Goal: Information Seeking & Learning: Learn about a topic

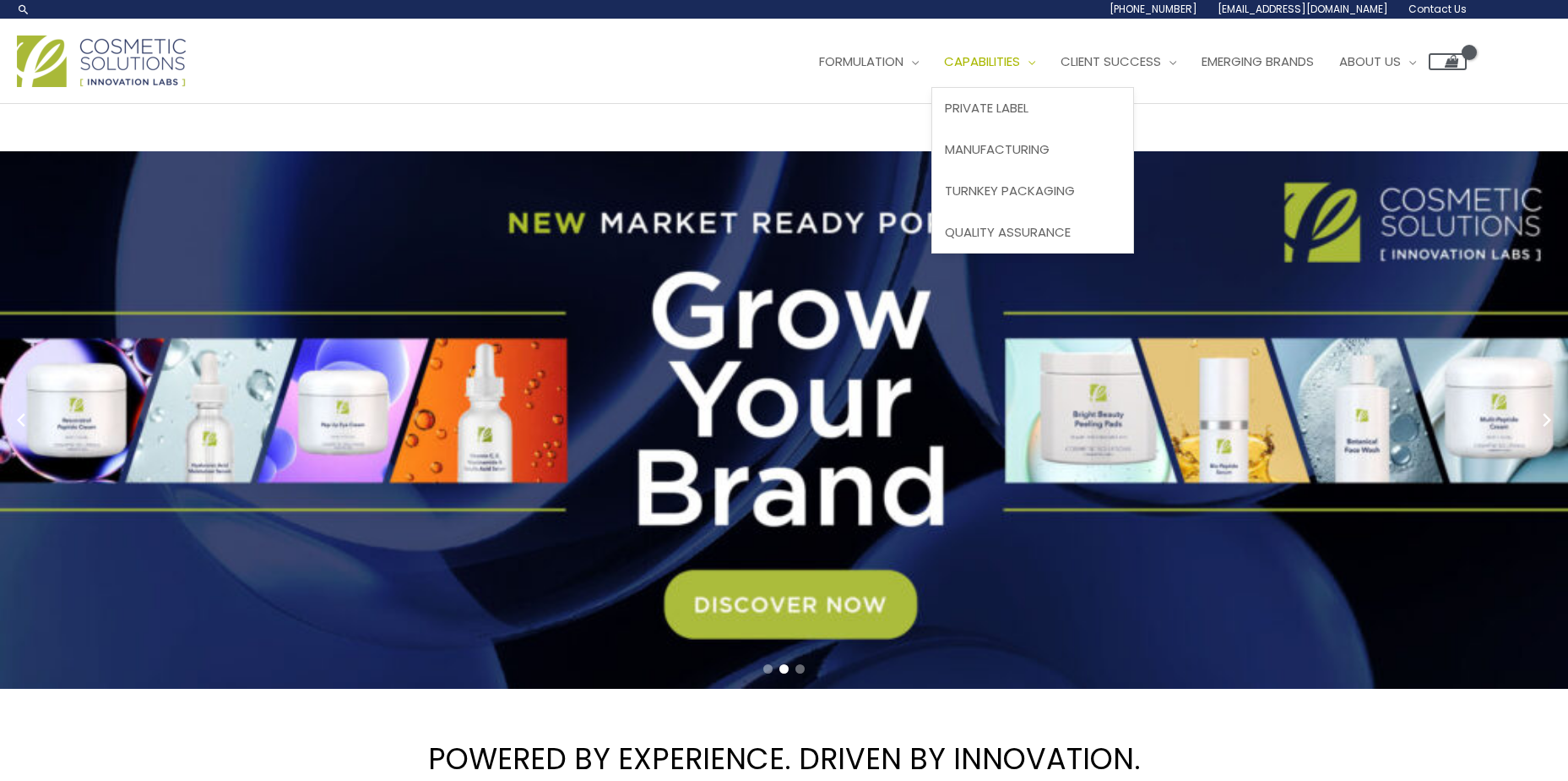
click at [1021, 61] on span "Capabilities" at bounding box center [982, 61] width 76 height 18
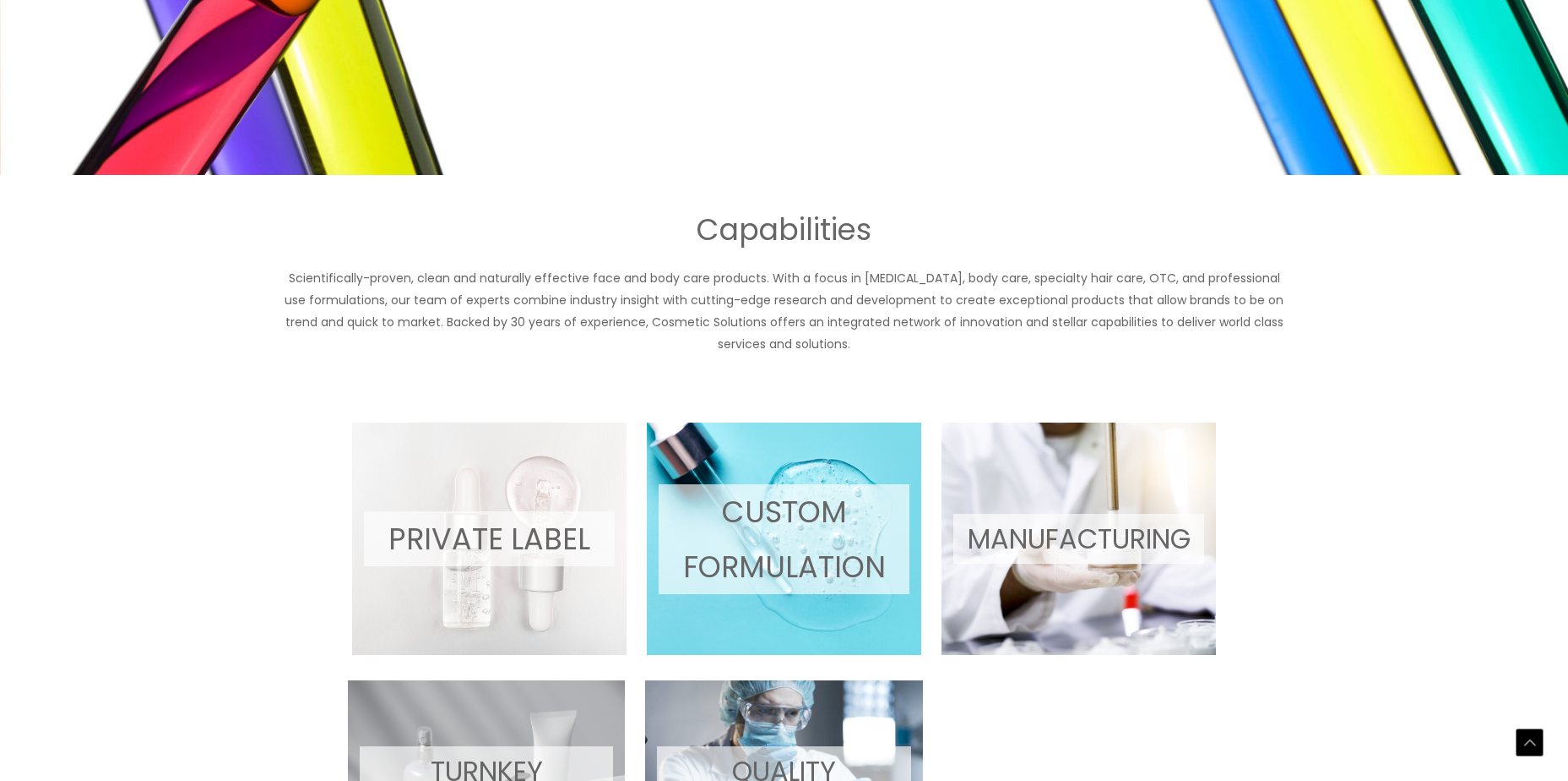
scroll to position [592, 0]
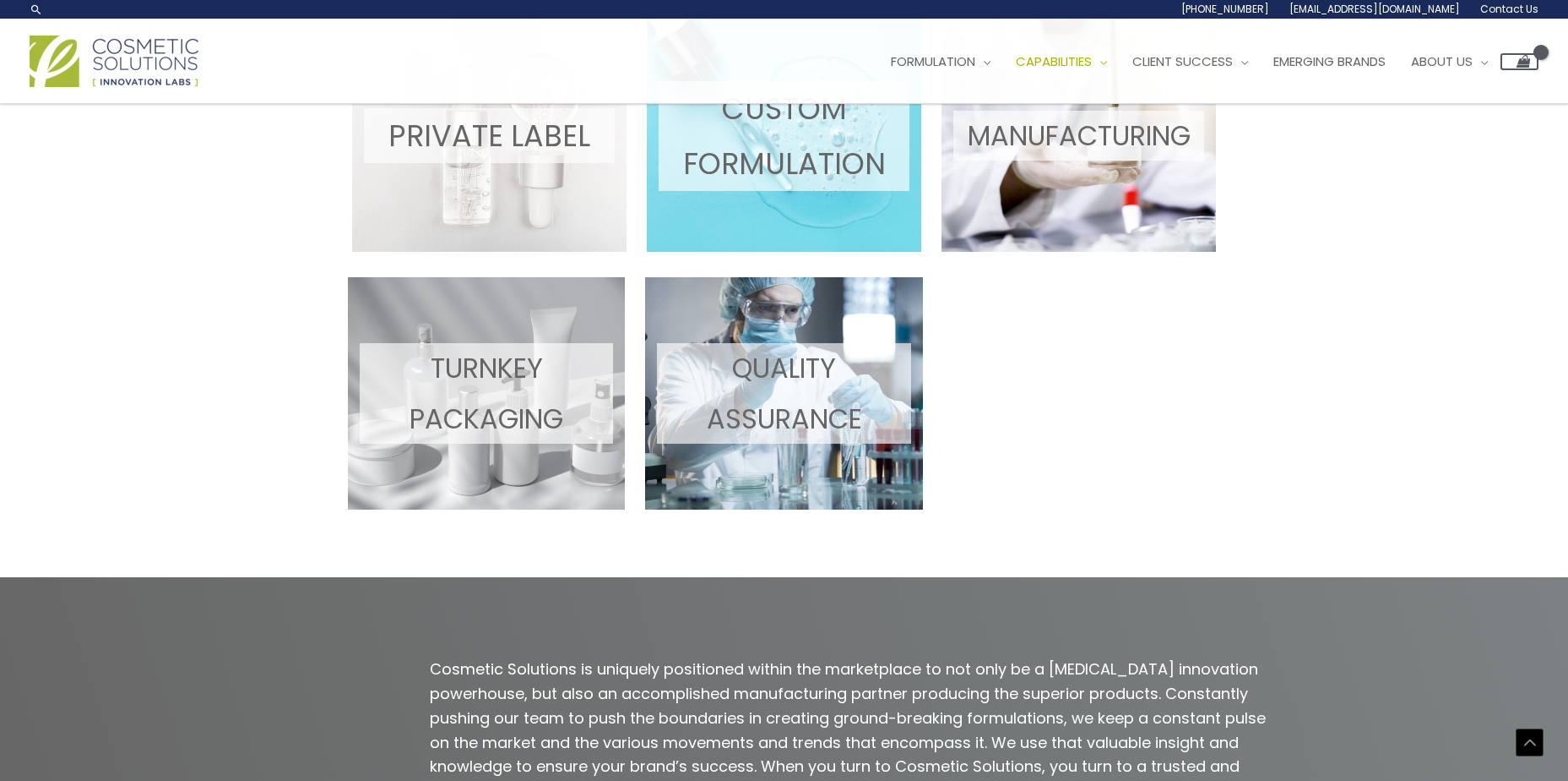
scroll to position [800, 0]
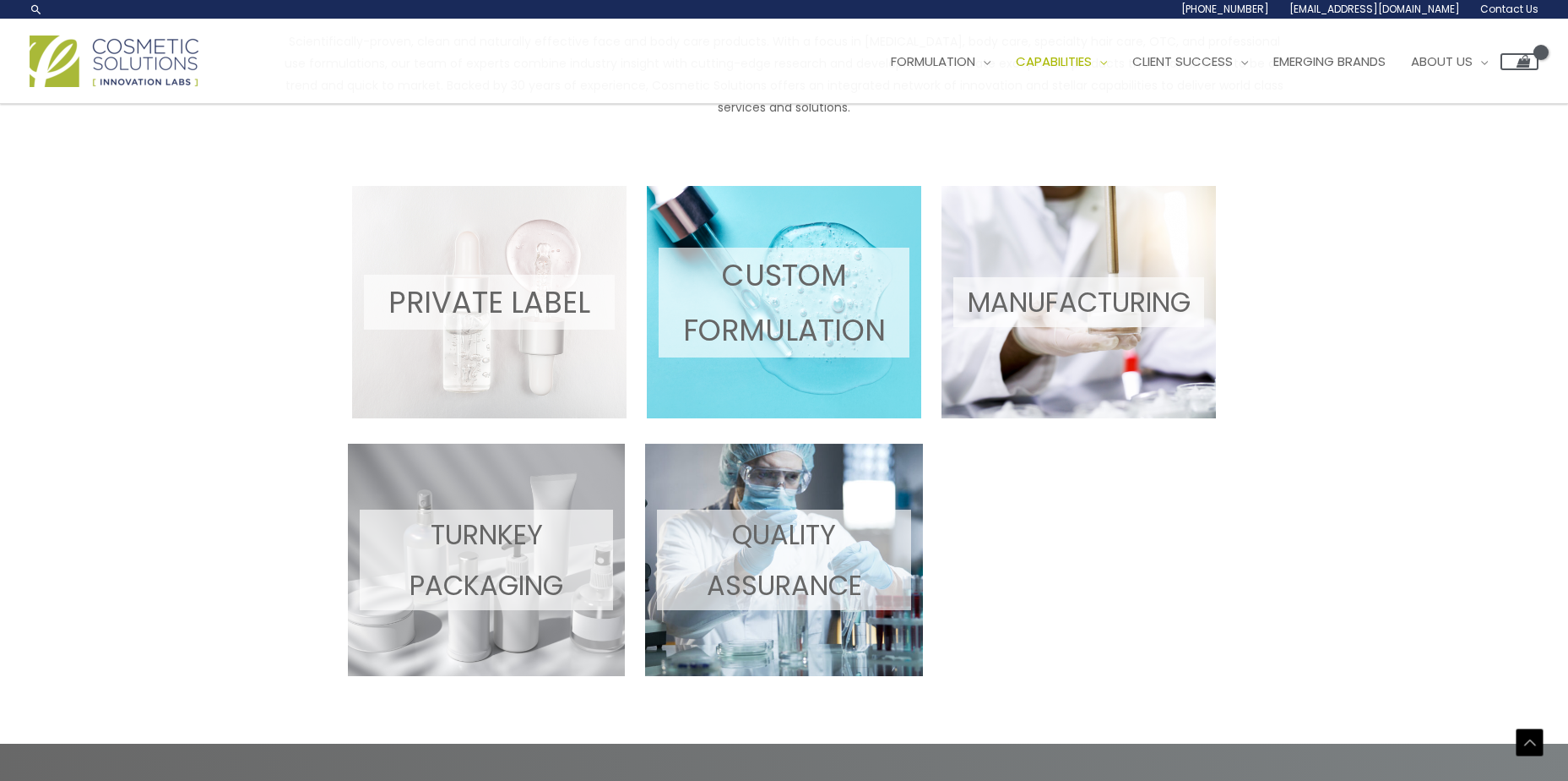
click at [798, 291] on p "CUSTOM FORMULATION" at bounding box center [784, 303] width 251 height 110
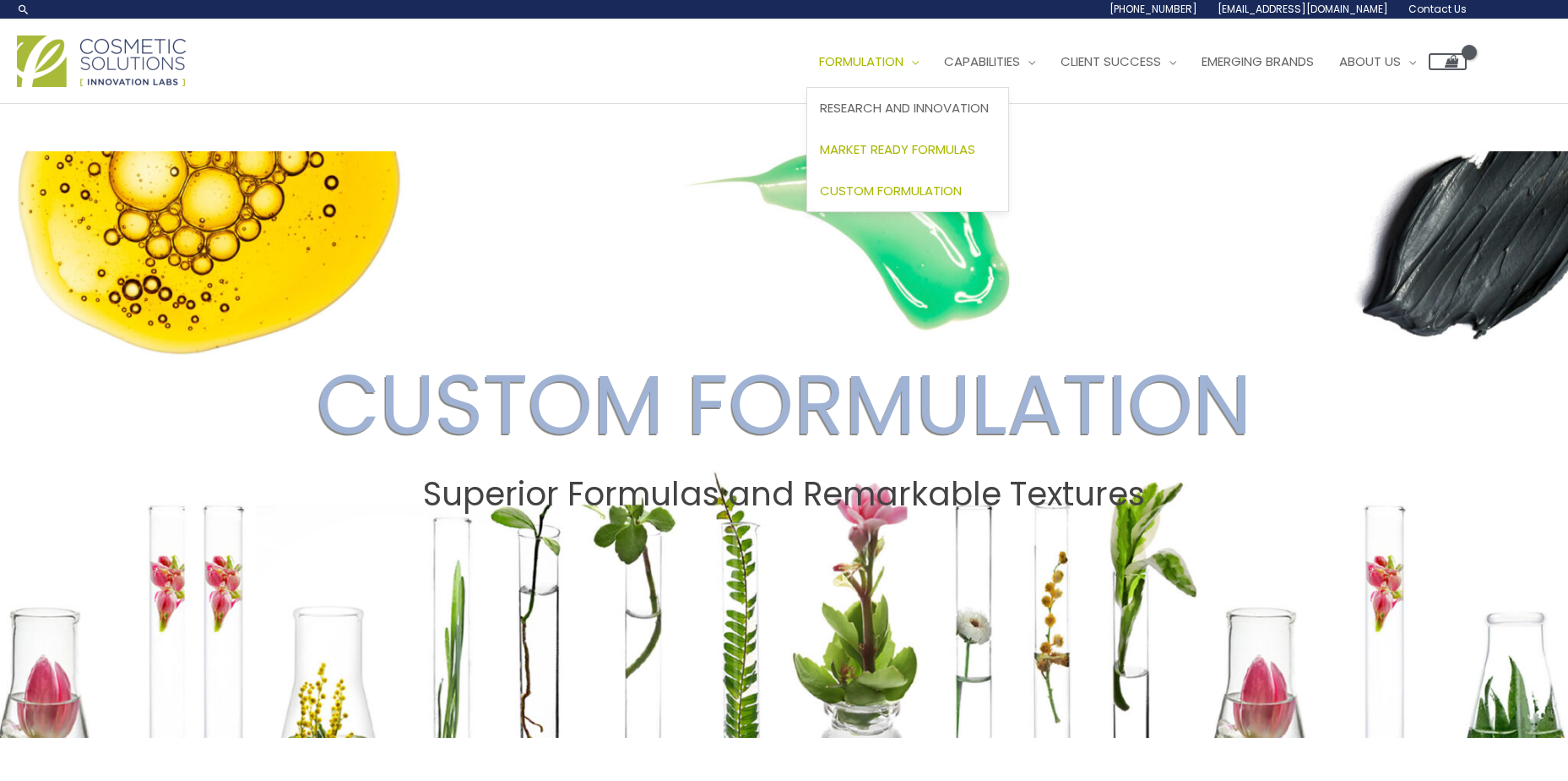
click at [887, 144] on span "Market Ready Formulas" at bounding box center [897, 149] width 156 height 18
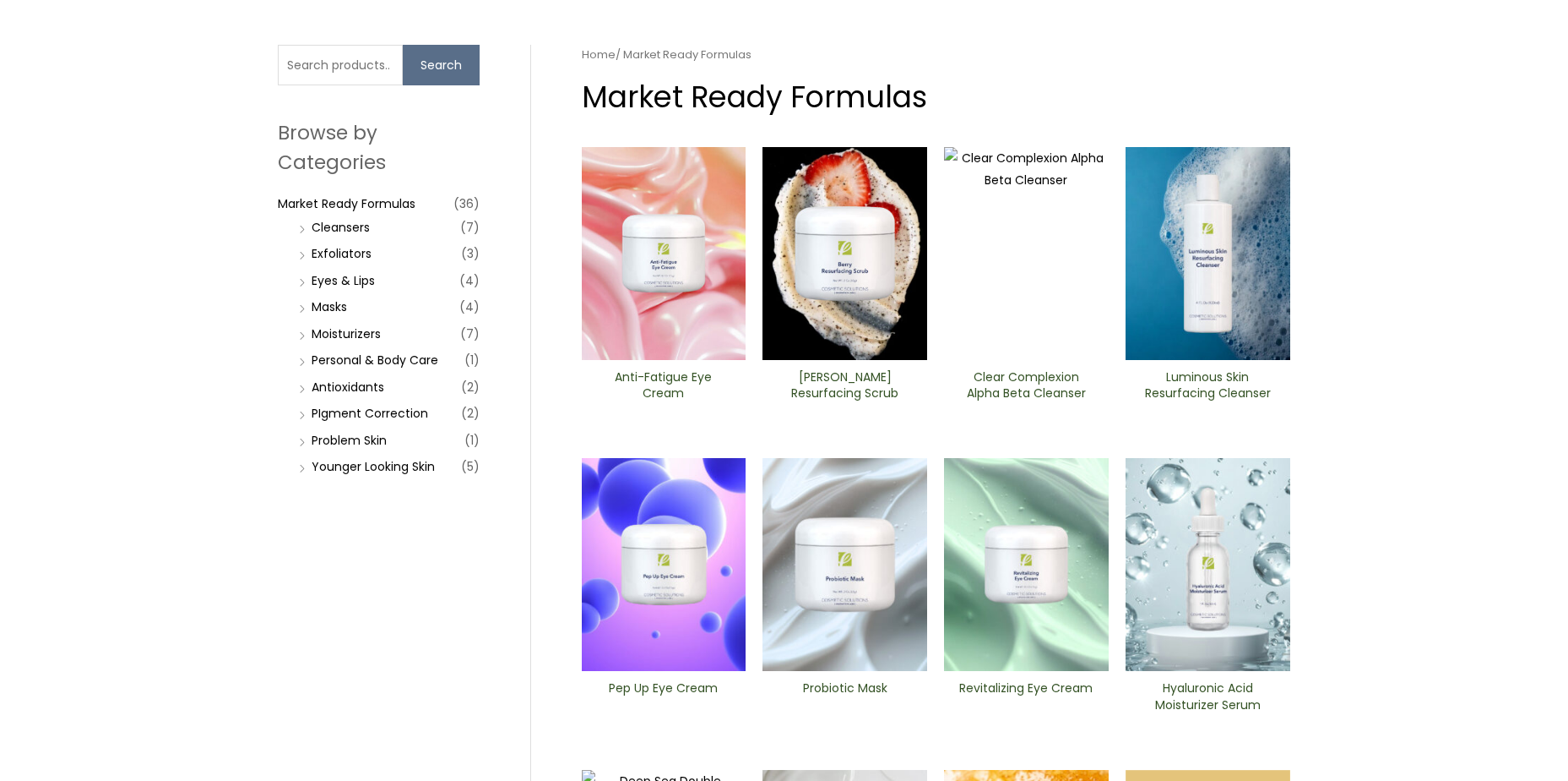
scroll to position [84, 0]
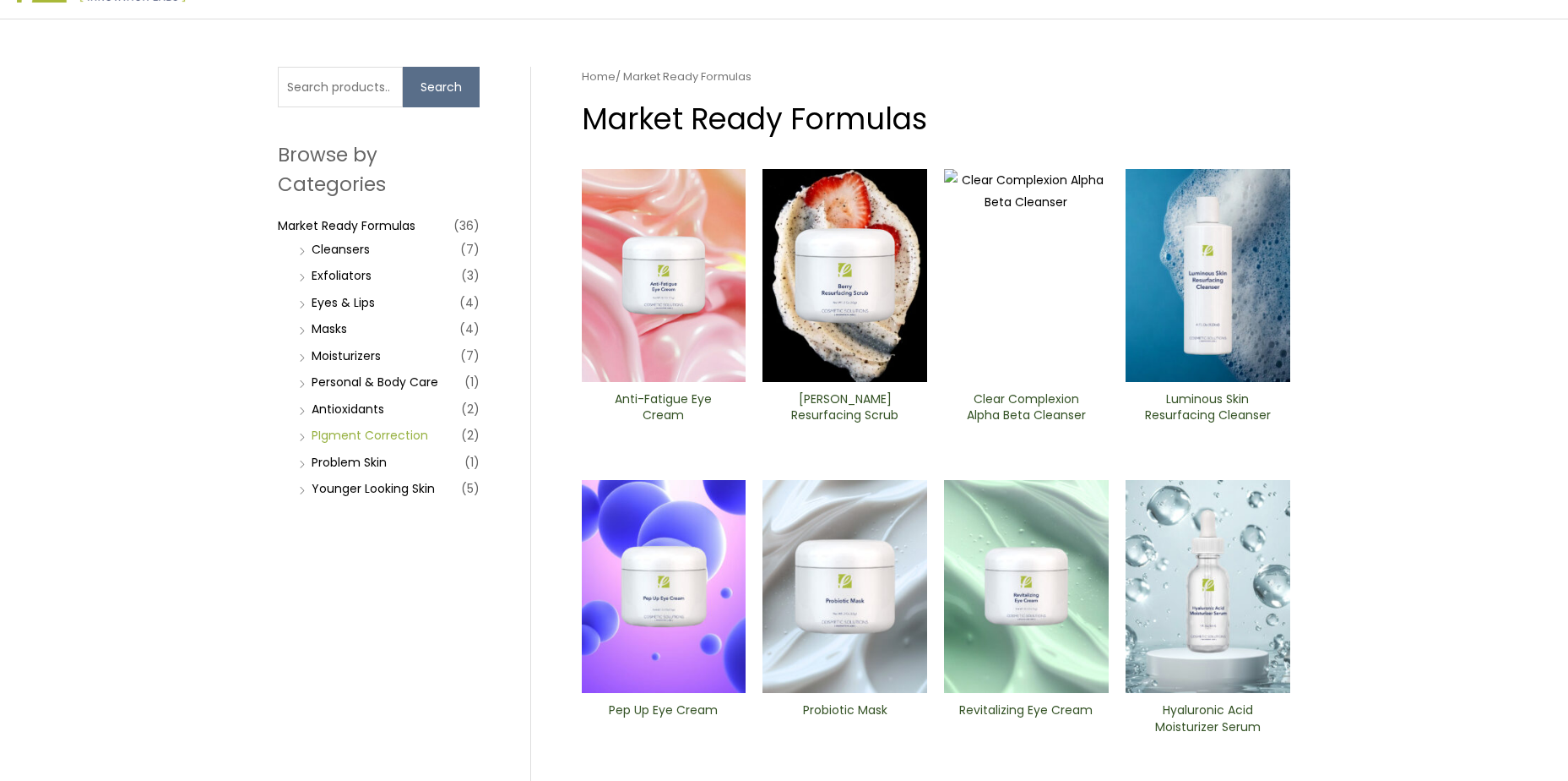
click at [340, 427] on link "PIgment Correction" at bounding box center [369, 434] width 117 height 17
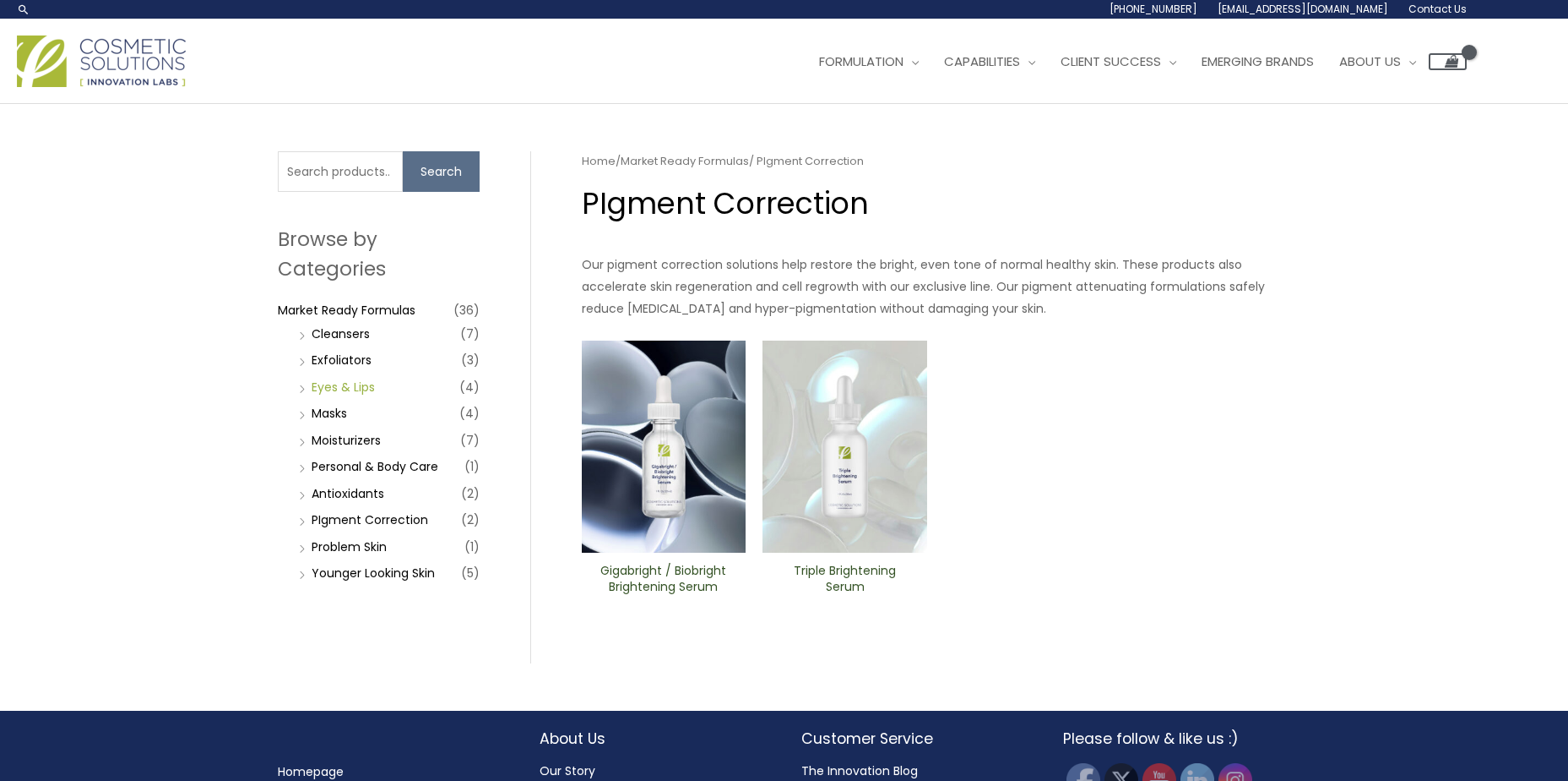
click at [334, 386] on link "Eyes & Lips" at bounding box center [343, 386] width 64 height 17
